Goal: Obtain resource: Download file/media

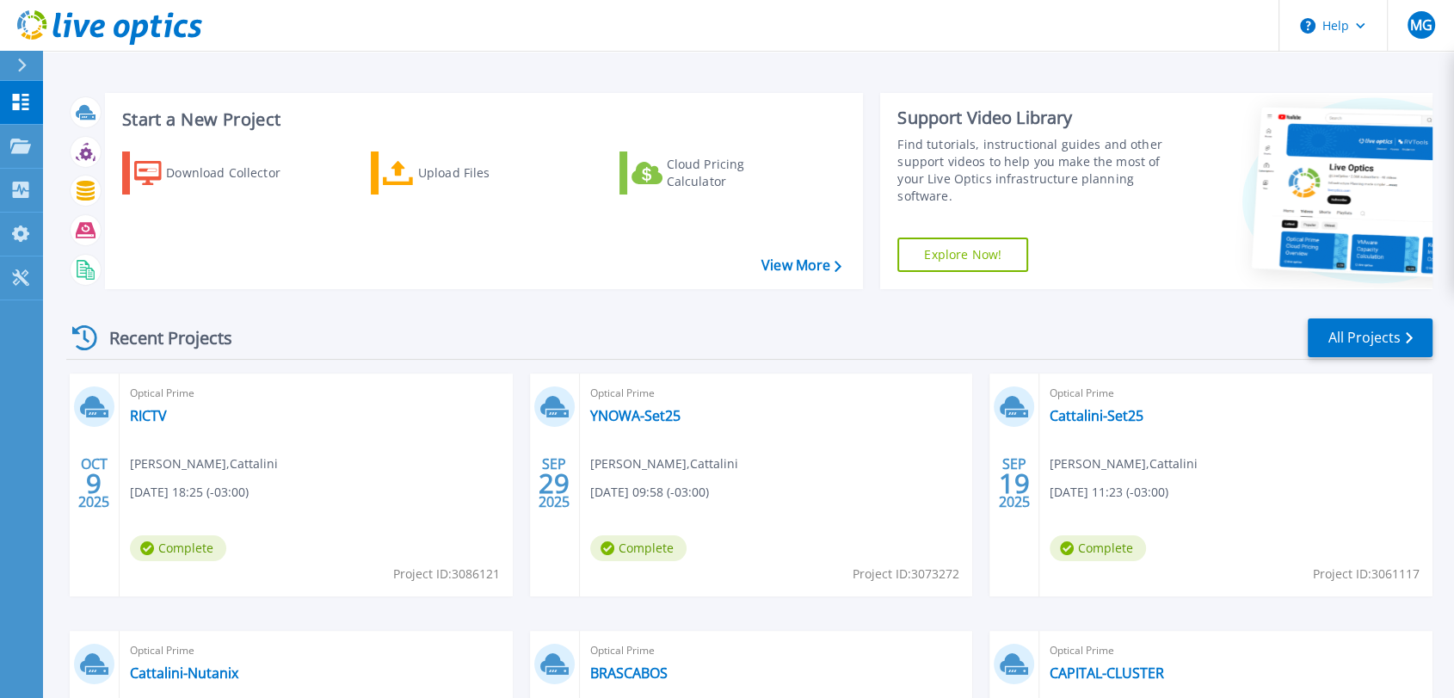
click at [182, 553] on span "Complete" at bounding box center [178, 548] width 96 height 26
click at [155, 418] on link "RICTV" at bounding box center [148, 415] width 37 height 17
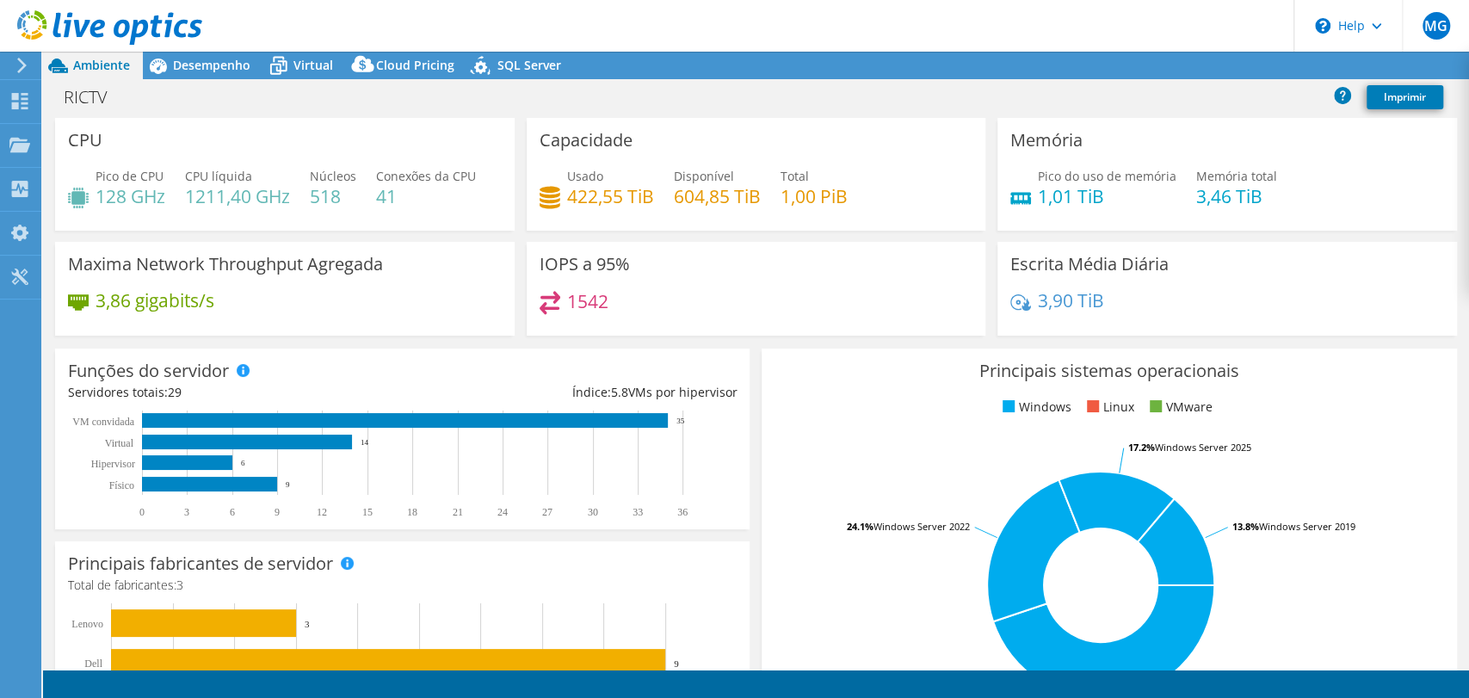
select select "USD"
click at [1396, 95] on link "Imprimir" at bounding box center [1404, 97] width 77 height 24
click at [1414, 101] on link "Imprimir" at bounding box center [1404, 97] width 77 height 24
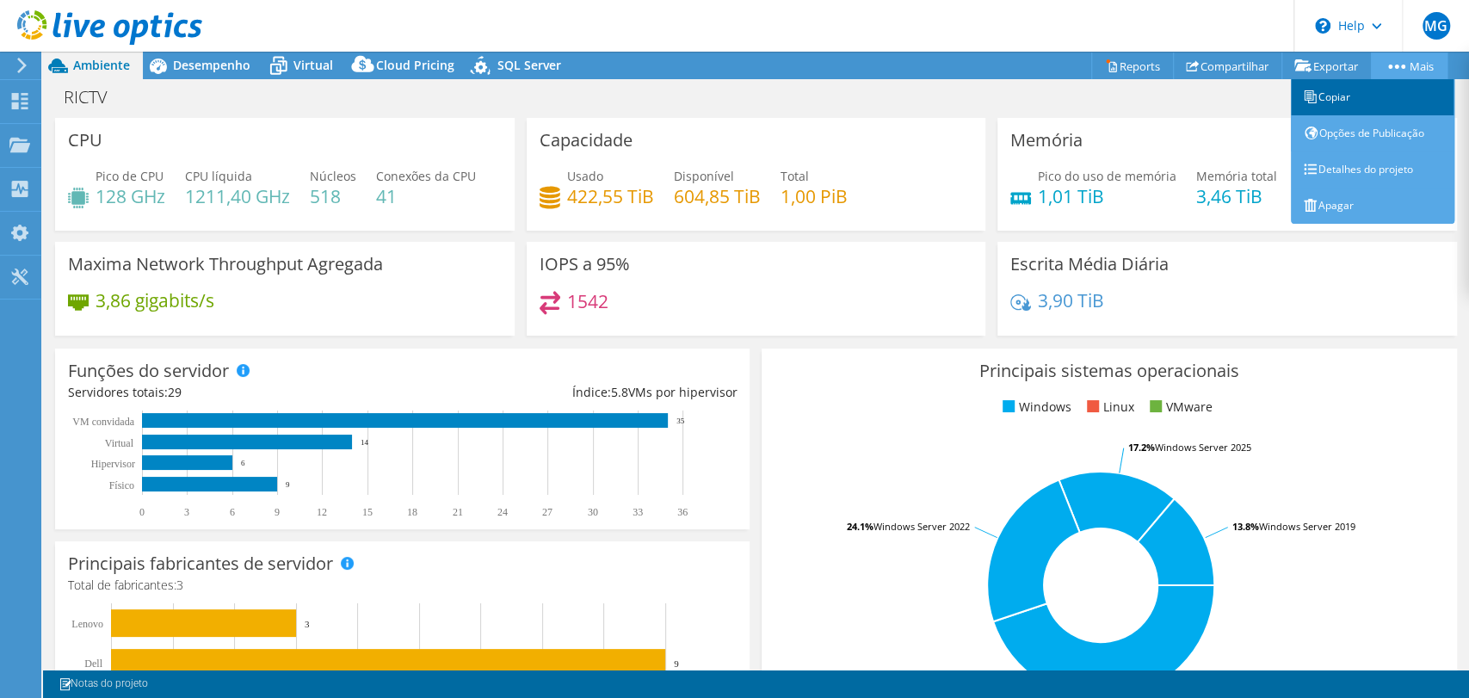
click at [1335, 100] on link "Copiar" at bounding box center [1372, 97] width 163 height 36
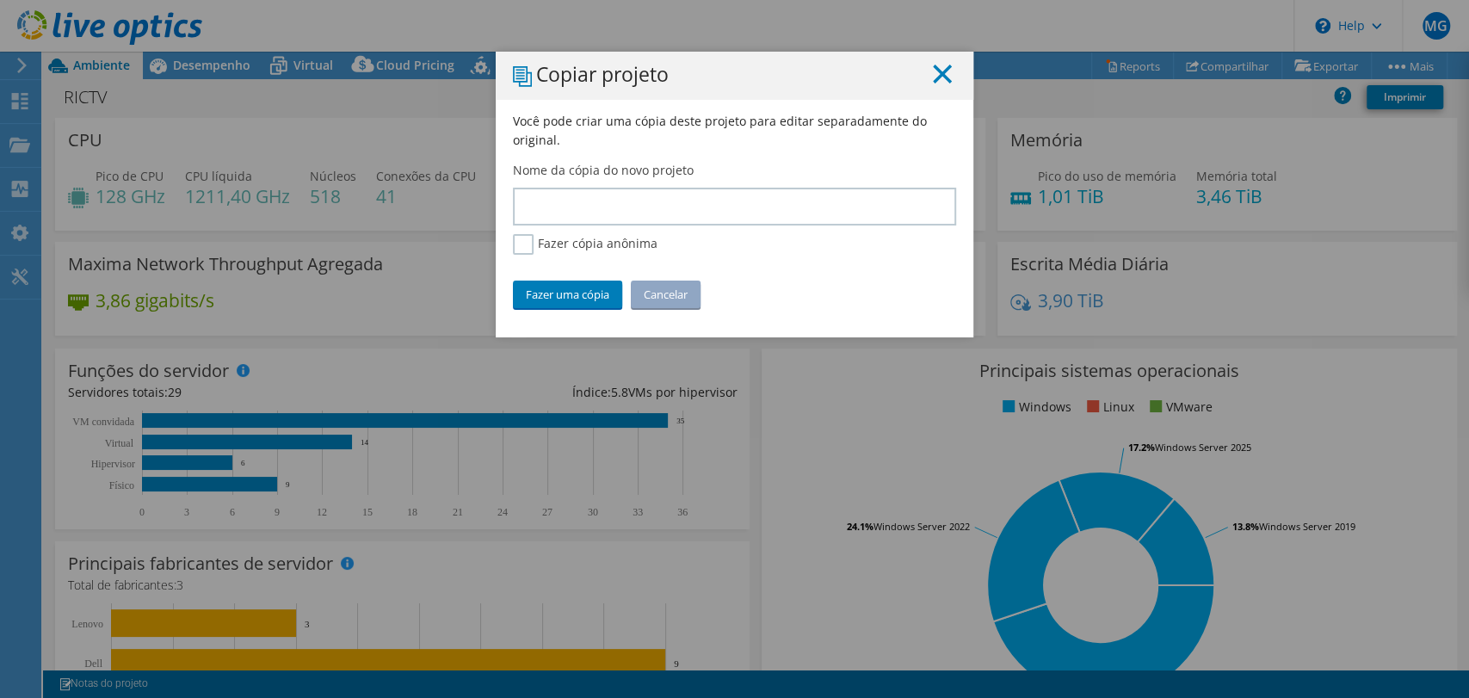
click at [934, 71] on line at bounding box center [942, 73] width 17 height 17
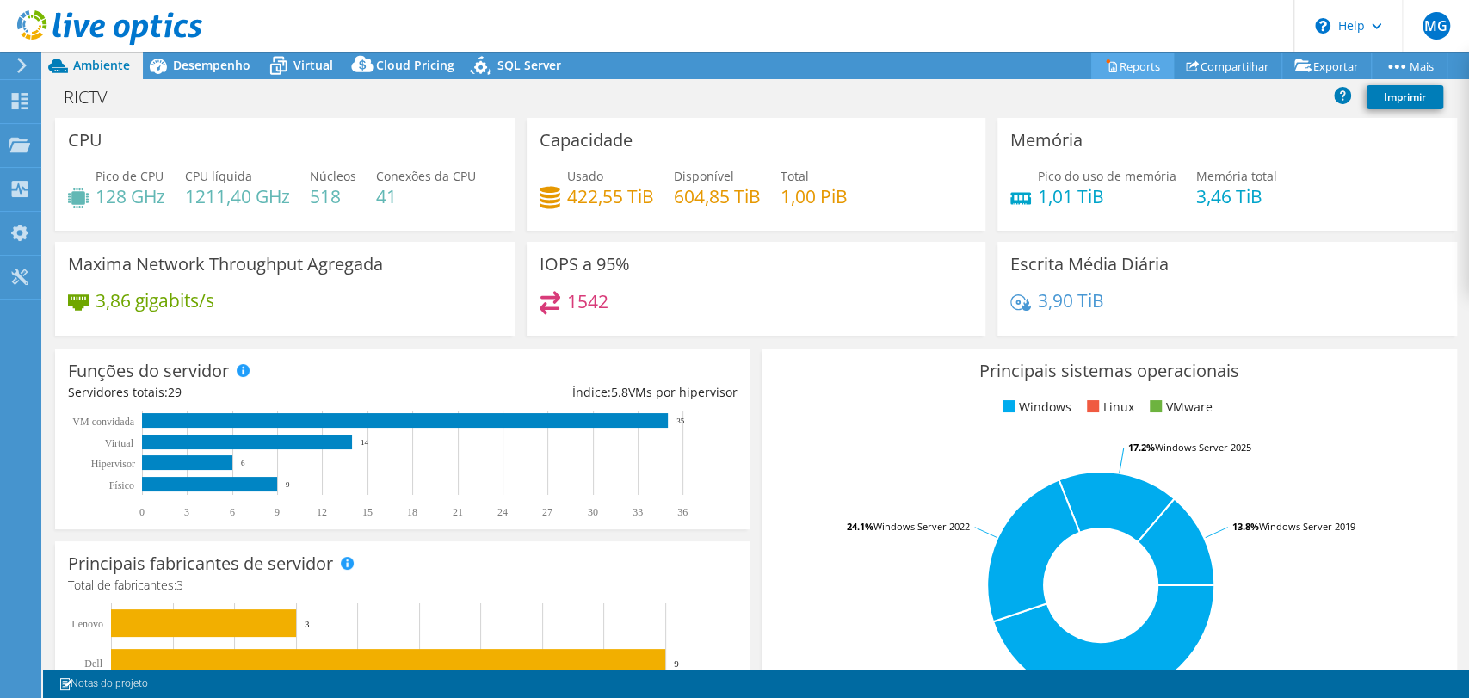
click at [1105, 66] on icon at bounding box center [1111, 65] width 13 height 13
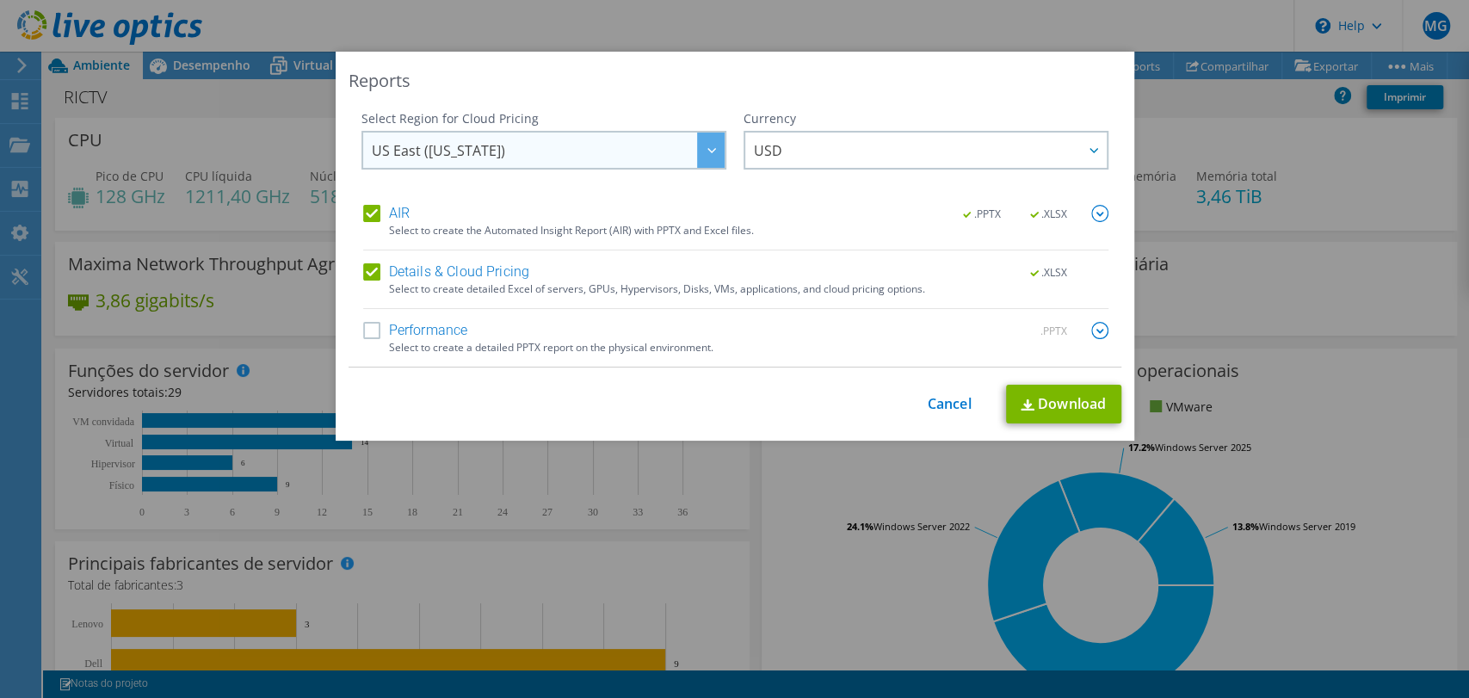
click at [701, 153] on div at bounding box center [711, 150] width 28 height 35
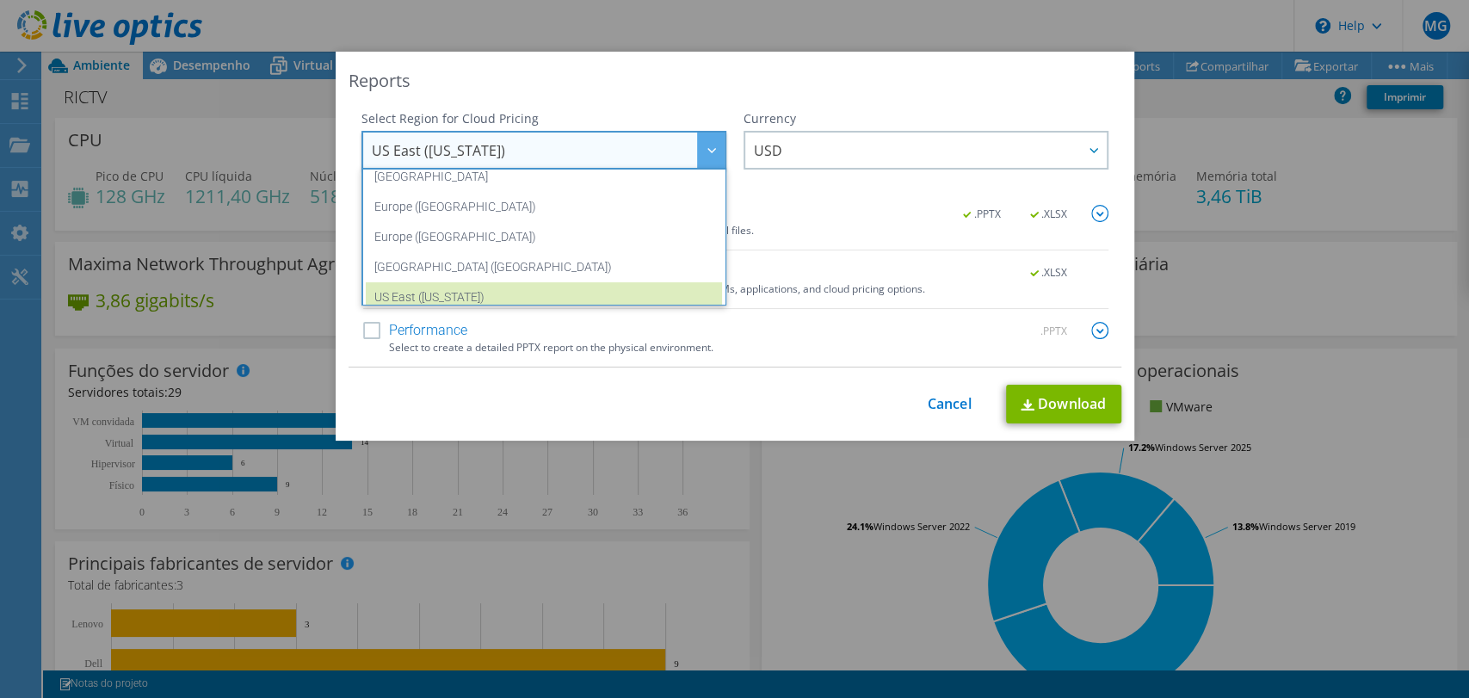
scroll to position [231, 0]
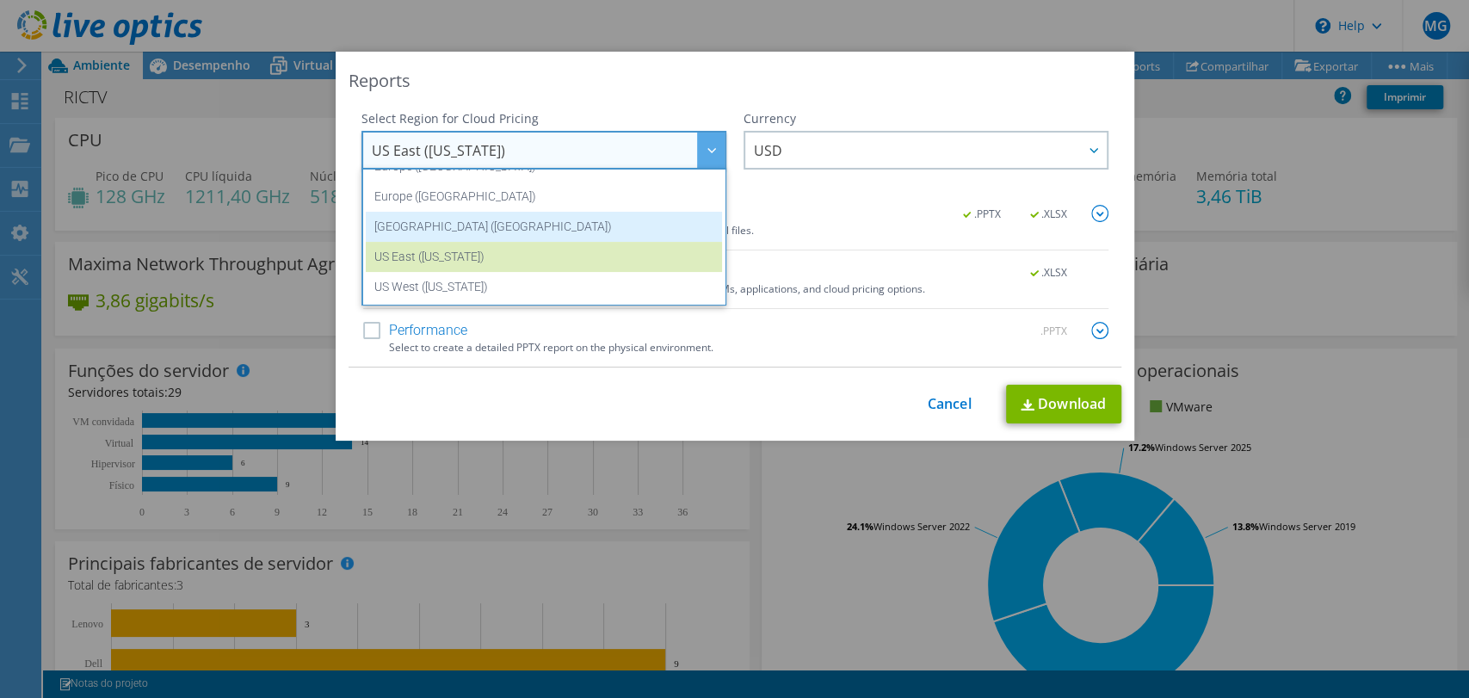
click at [595, 231] on li "[GEOGRAPHIC_DATA] ([GEOGRAPHIC_DATA])" at bounding box center [544, 227] width 356 height 30
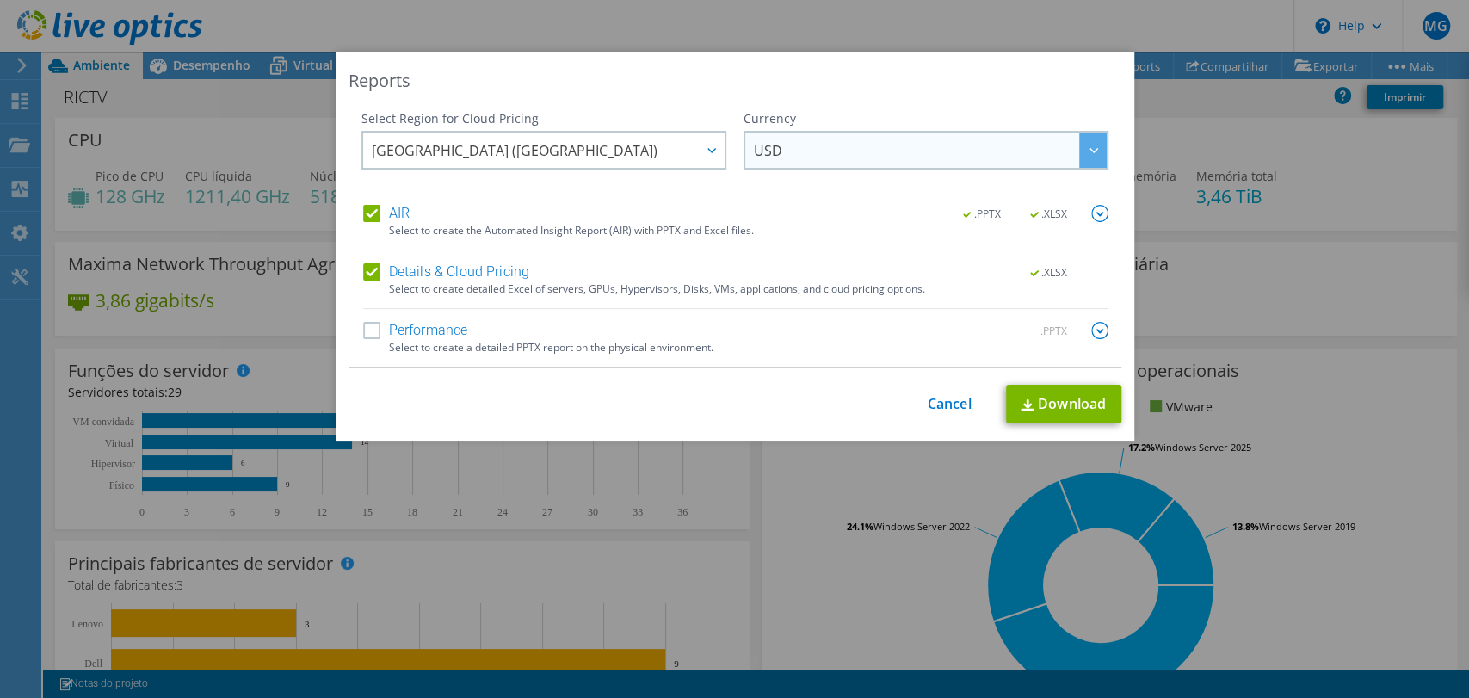
click at [795, 161] on span "USD" at bounding box center [930, 150] width 353 height 35
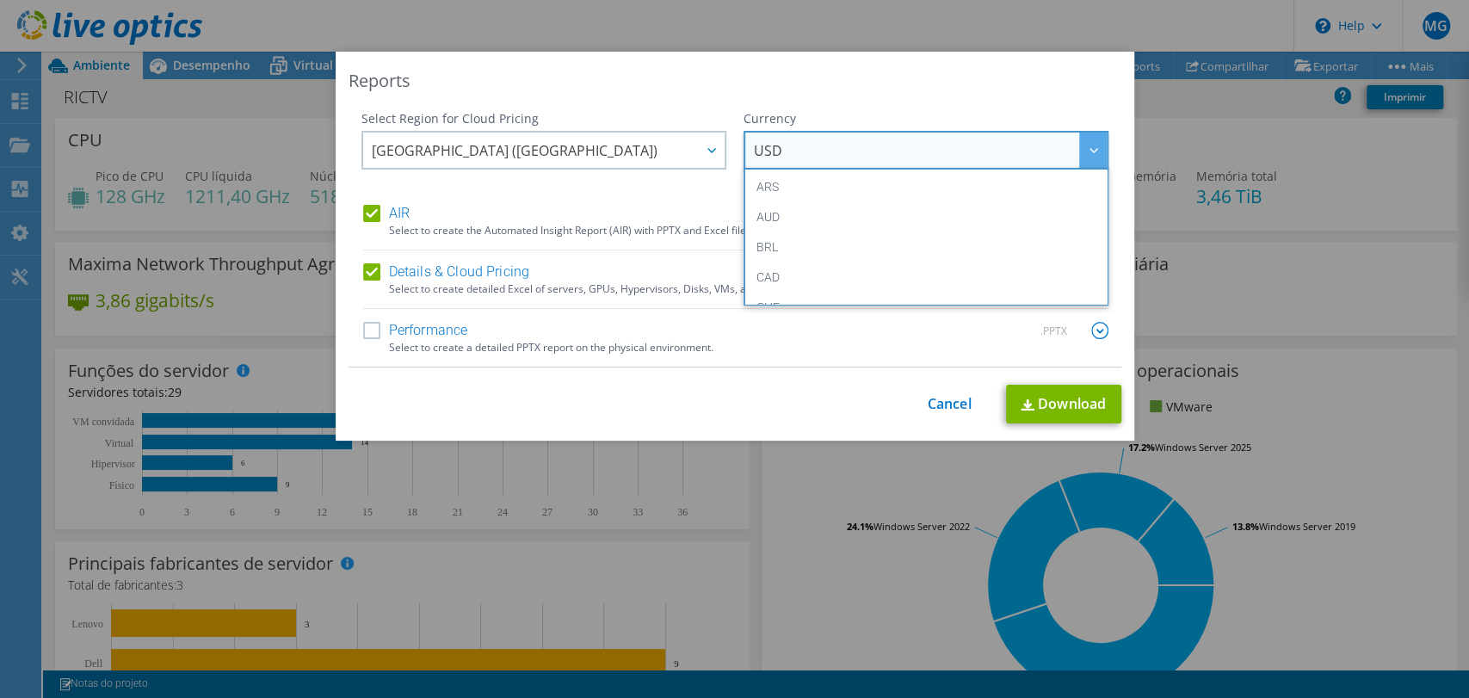
click at [795, 161] on span "USD" at bounding box center [930, 150] width 353 height 35
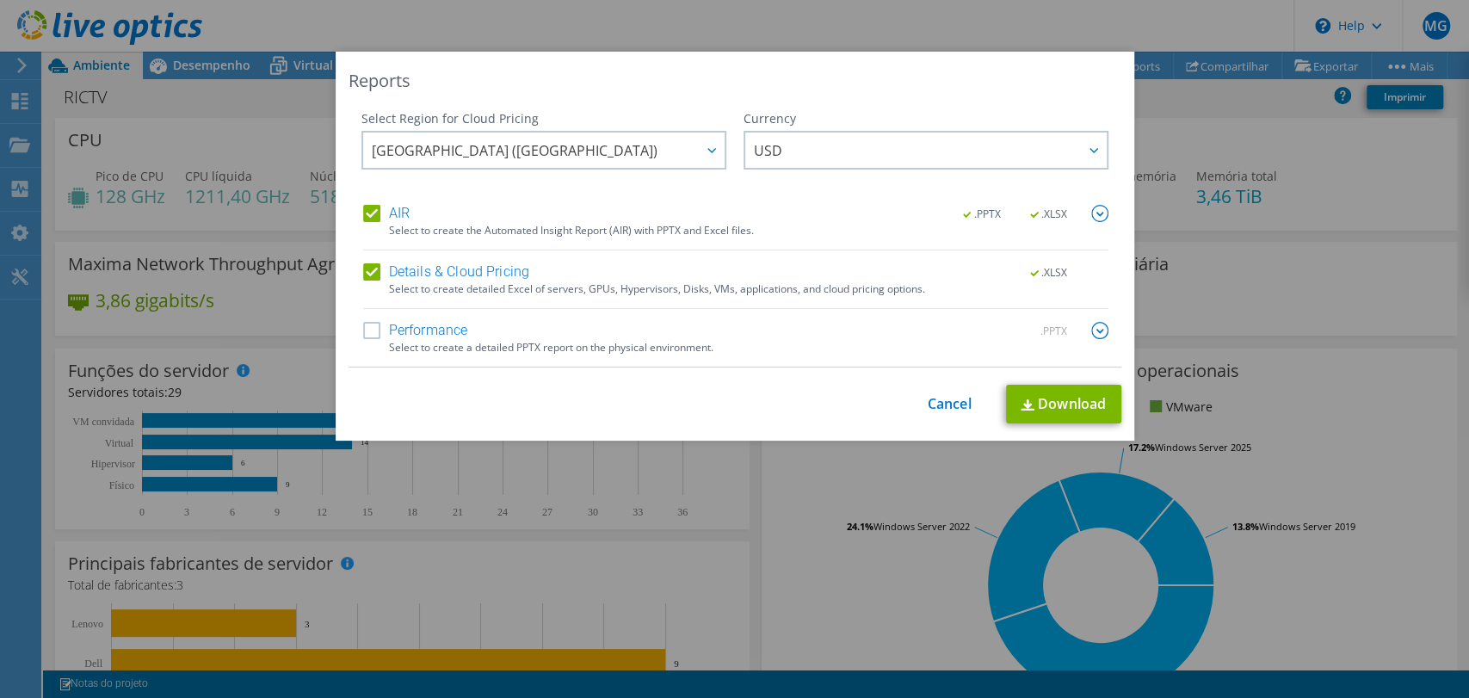
click at [370, 326] on label "Performance" at bounding box center [415, 330] width 105 height 17
click at [0, 0] on input "Performance" at bounding box center [0, 0] width 0 height 0
click at [1033, 388] on link "Download" at bounding box center [1063, 404] width 115 height 39
click at [936, 401] on link "Cancel" at bounding box center [950, 404] width 44 height 16
